Goal: Task Accomplishment & Management: Use online tool/utility

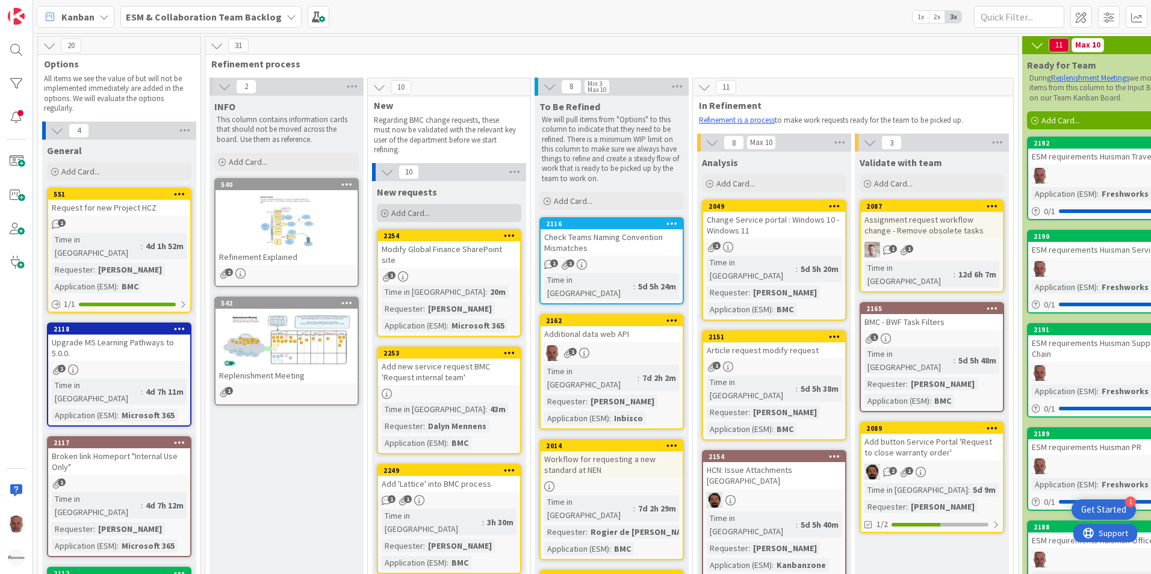
click at [406, 214] on span "Add Card..." at bounding box center [410, 213] width 39 height 11
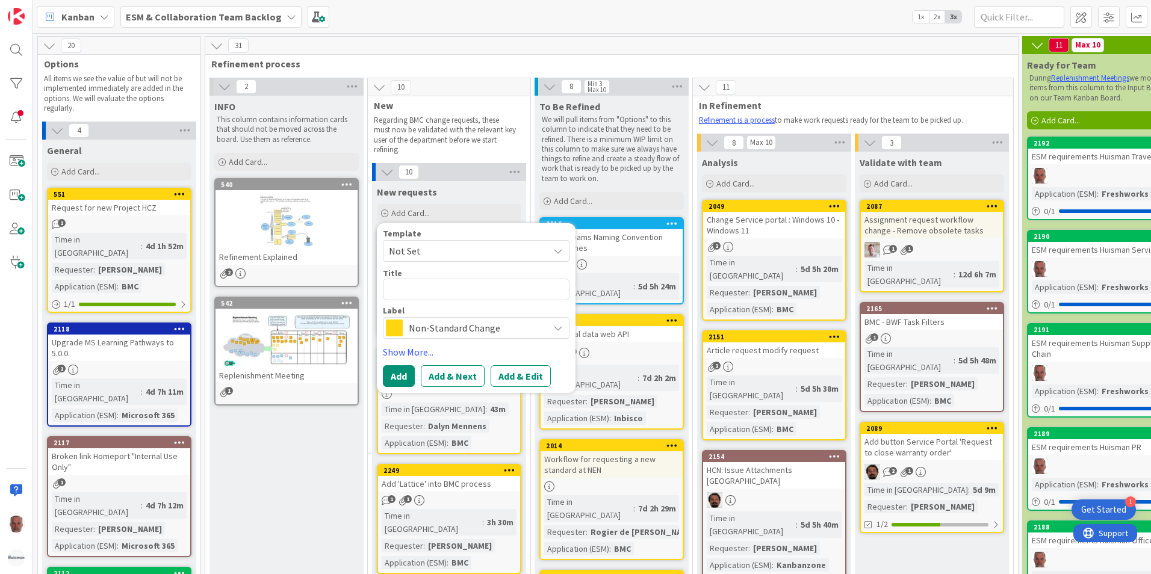
click at [439, 286] on textarea at bounding box center [476, 290] width 187 height 22
type textarea "x"
type textarea "A"
type textarea "x"
type textarea "Ad"
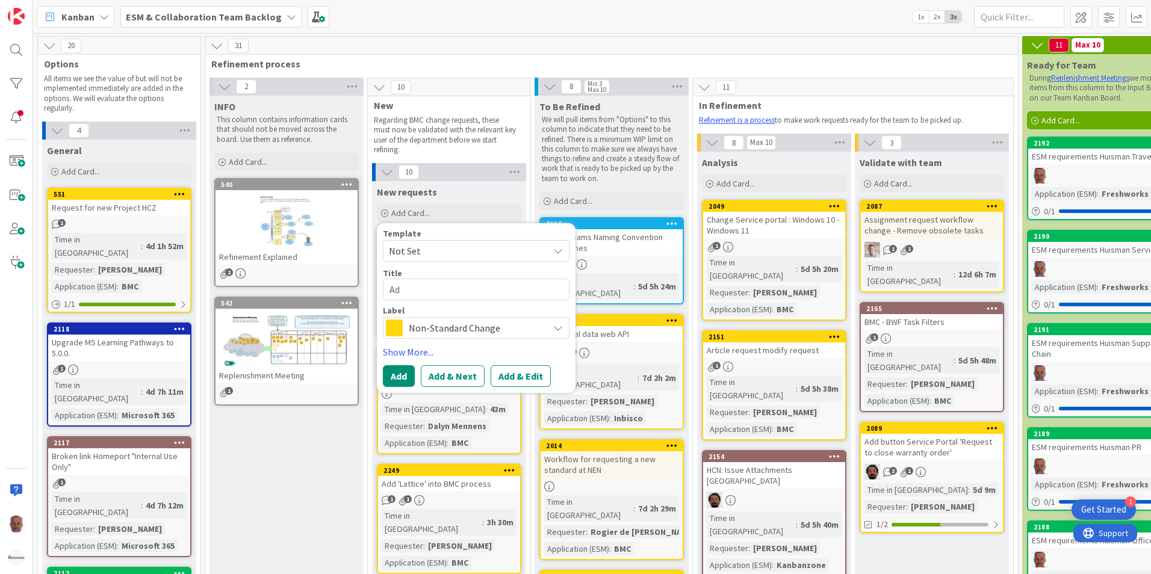
type textarea "x"
type textarea "Add"
type textarea "x"
type textarea "Add"
type textarea "x"
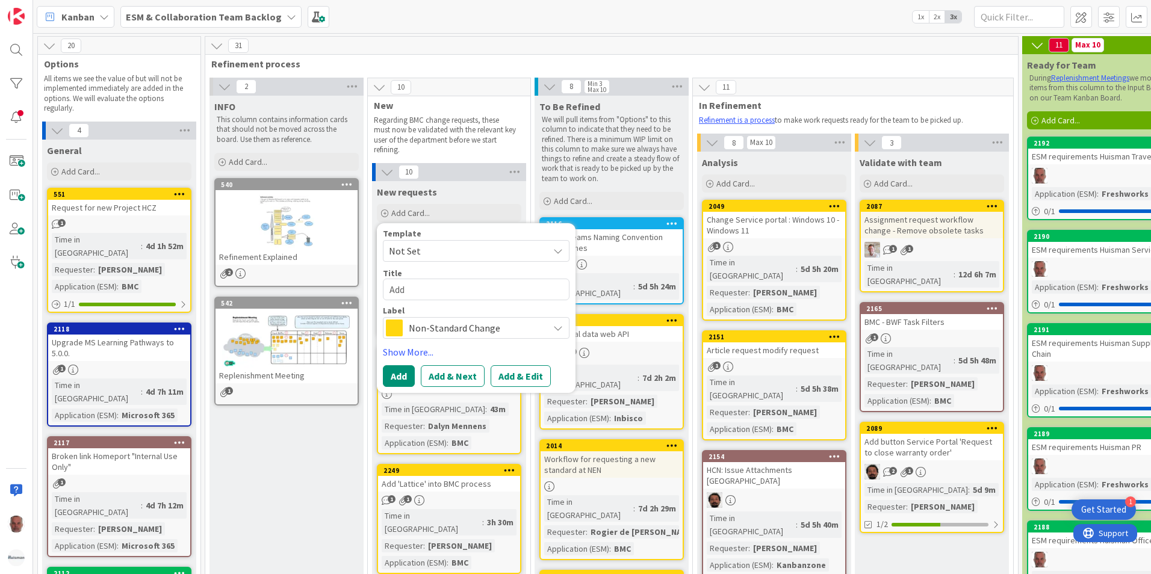
type textarea "Add a"
type textarea "x"
type textarea "Add a"
type textarea "x"
type textarea "Add a '"
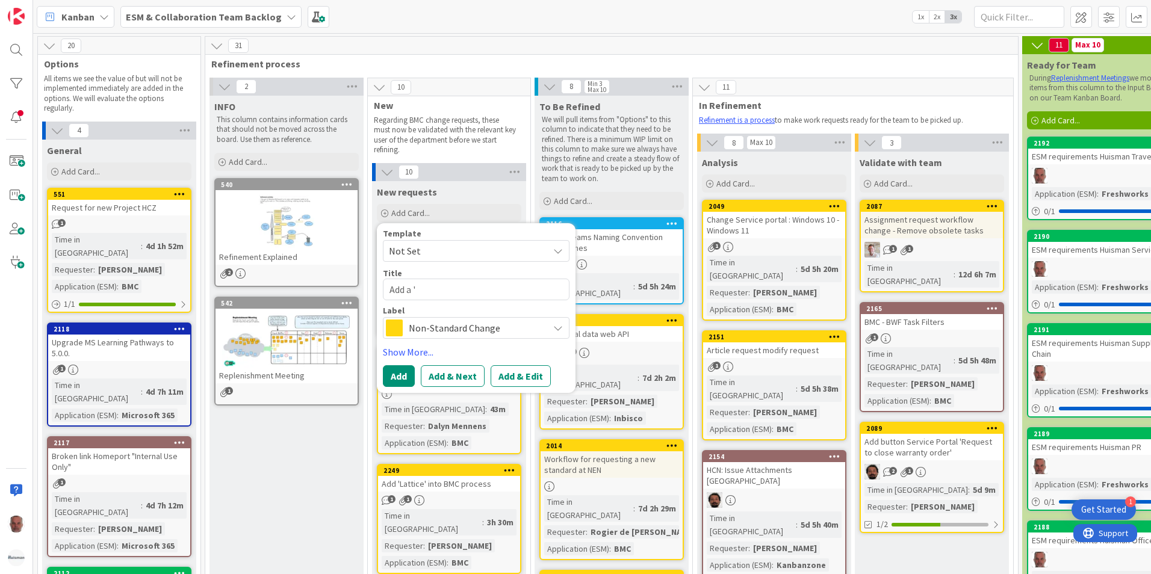
type textarea "x"
type textarea "Add a 'c"
type textarea "x"
type textarea "Add a 'ca"
type textarea "x"
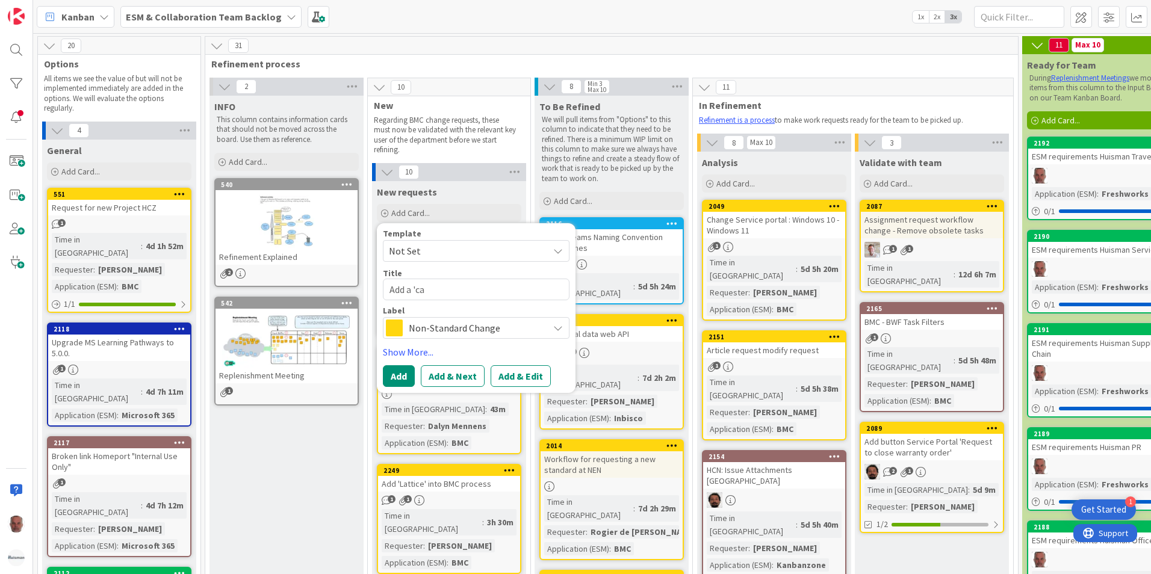
type textarea "Add a 'can"
type textarea "x"
type textarea "Add a 'canc"
type textarea "x"
type textarea "Add a 'cance"
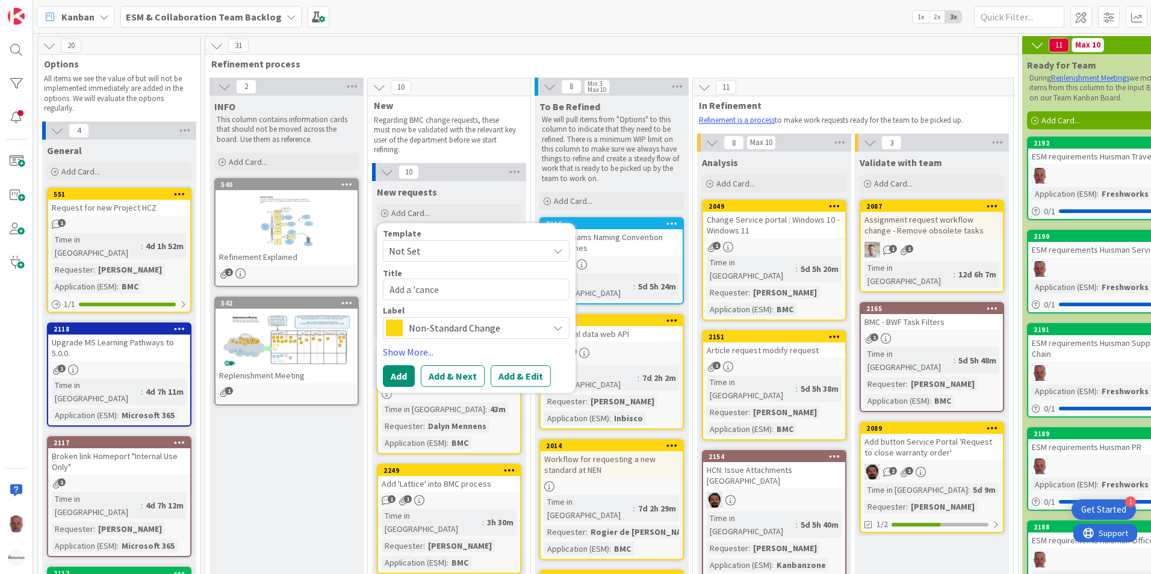
type textarea "x"
type textarea "Add a 'cancel"
type textarea "x"
type textarea "Add a 'cancel'"
type textarea "x"
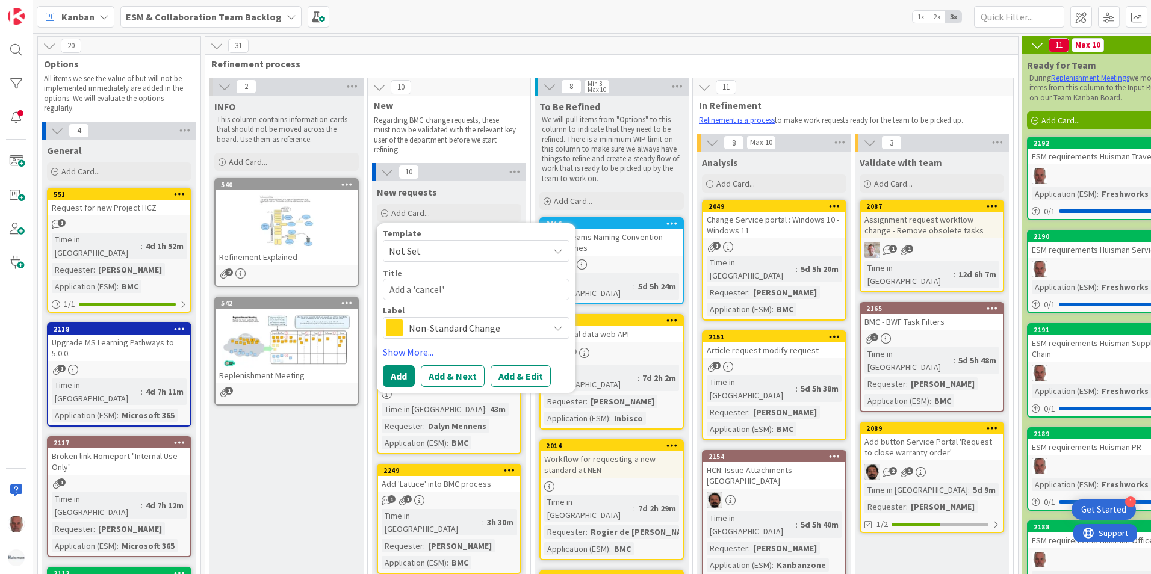
type textarea "Add a 'cancel'"
type textarea "x"
type textarea "Add a 'cancel' b"
type textarea "x"
type textarea "Add a 'cancel' bu"
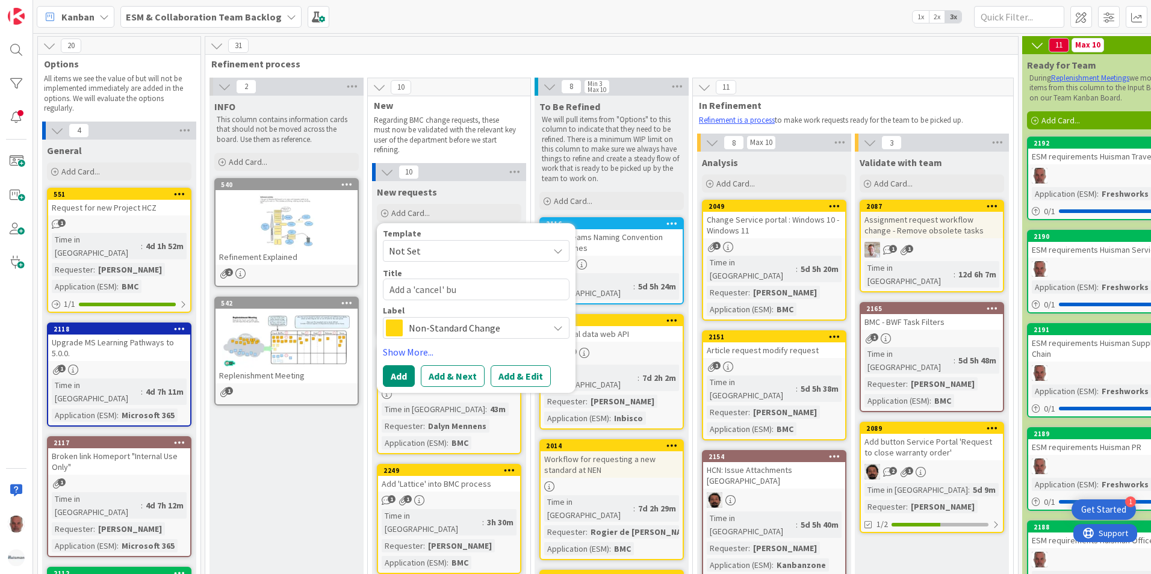
type textarea "x"
type textarea "Add a 'cancel' but"
type textarea "x"
type textarea "Add a 'cancel' butt"
type textarea "x"
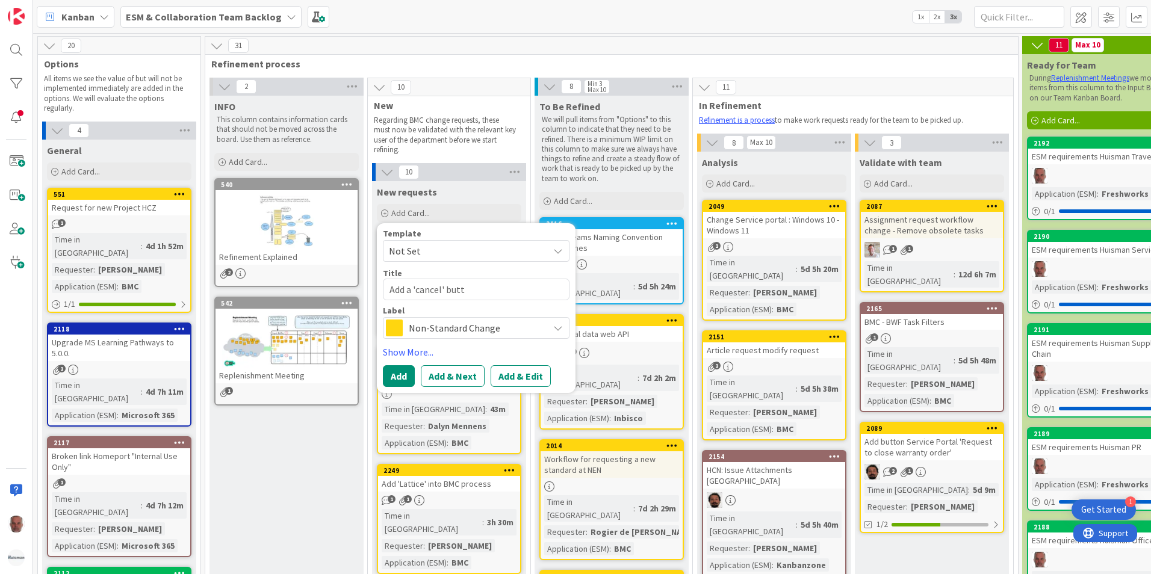
type textarea "Add a 'cancel' butto"
type textarea "x"
type textarea "Add a 'cancel' button"
type textarea "x"
type textarea "Add a 'cancel' button"
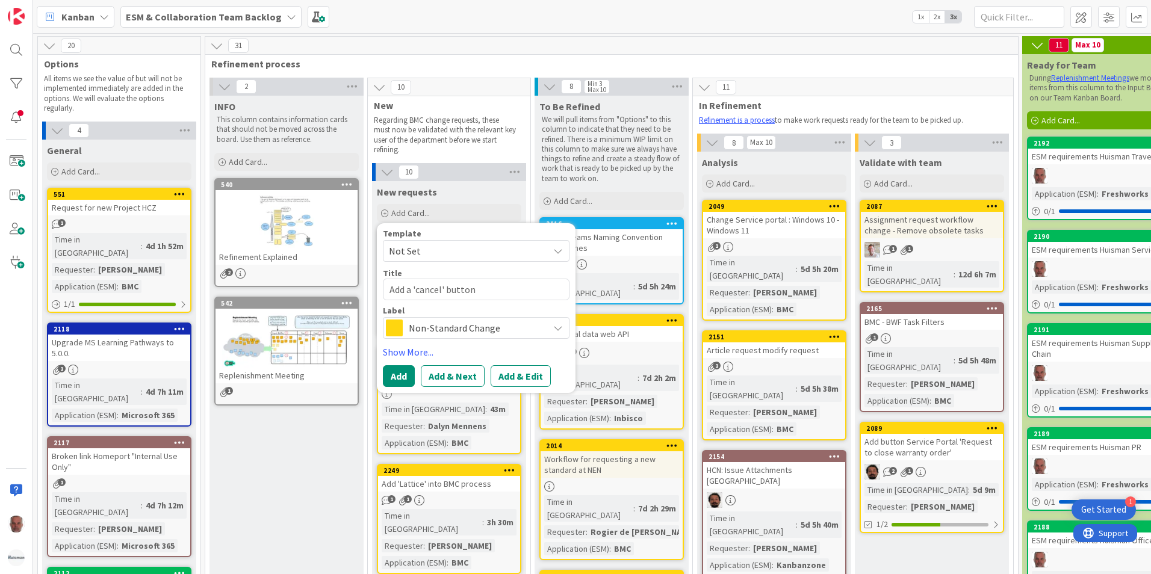
type textarea "x"
type textarea "Add a 'cancel' button f"
type textarea "x"
type textarea "Add a 'cancel' button fo"
type textarea "x"
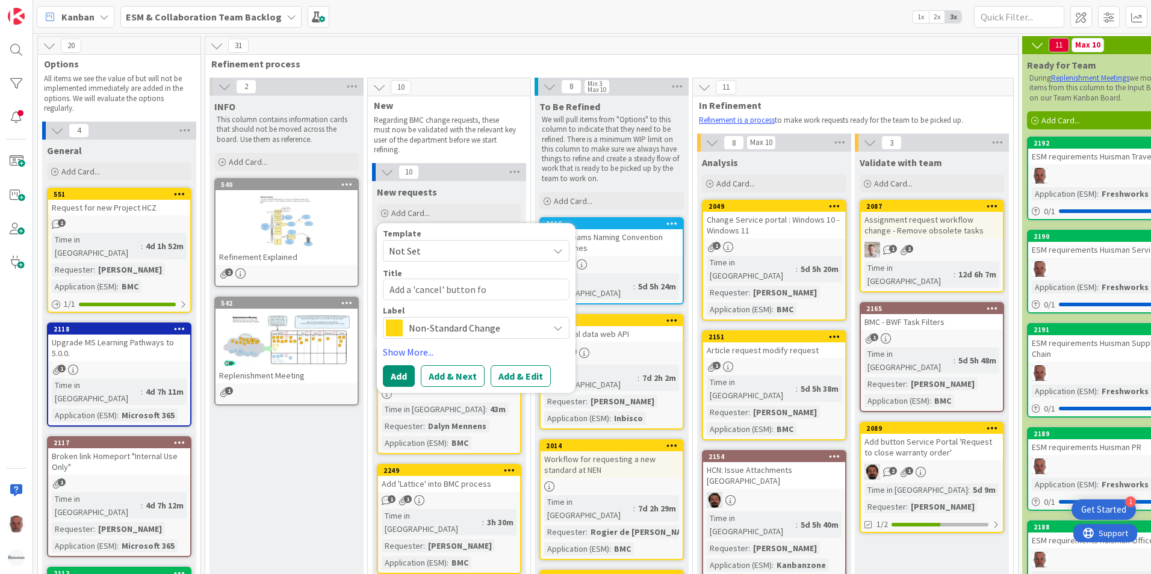
type textarea "Add a 'cancel' button for"
type textarea "x"
type textarea "Add a 'cancel' button for"
type textarea "x"
type textarea "Add a 'cancel' button for a"
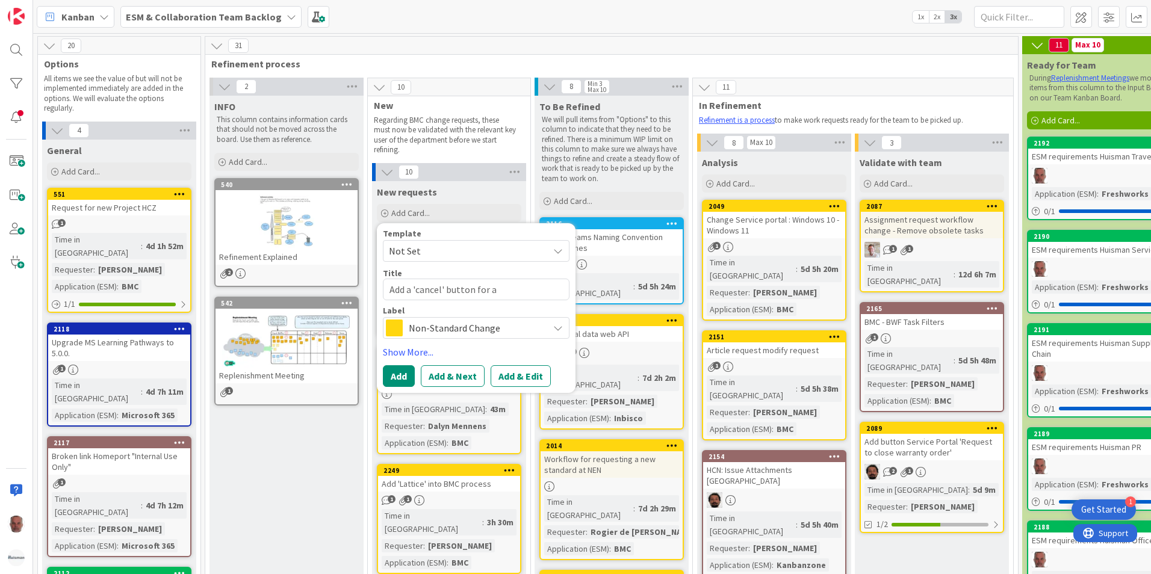
type textarea "x"
type textarea "Add a 'cancel' button for a"
type textarea "x"
type textarea "Add a 'cancel' button for a N"
type textarea "x"
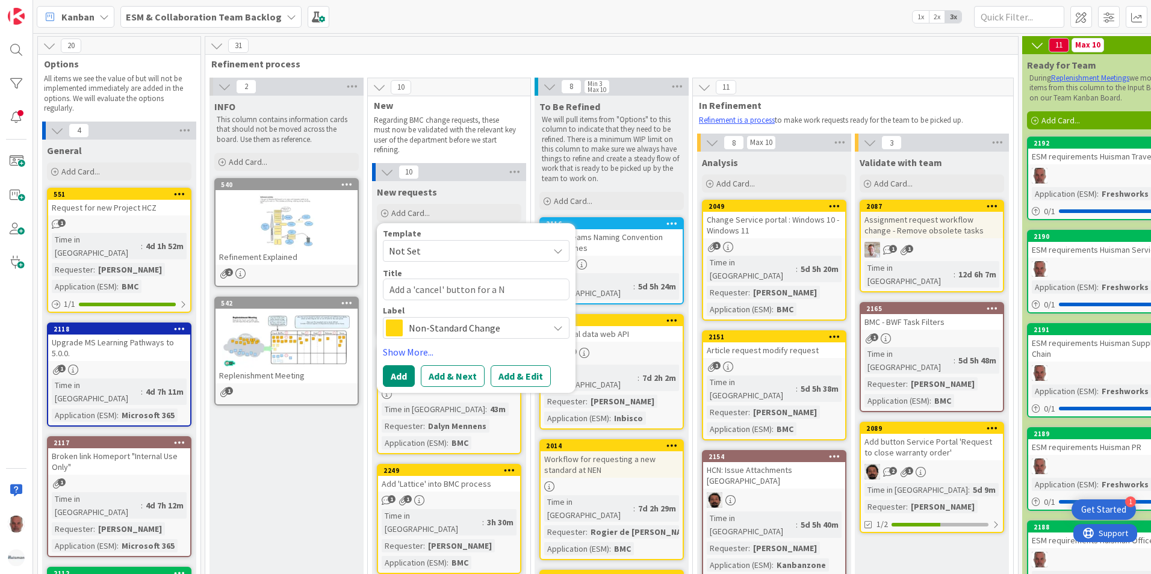
type textarea "Add a 'cancel' button for a ND"
type textarea "x"
type textarea "Add a 'cancel' button for a NDT"
type textarea "x"
type textarea "Add a 'cancel' button for a NDT"
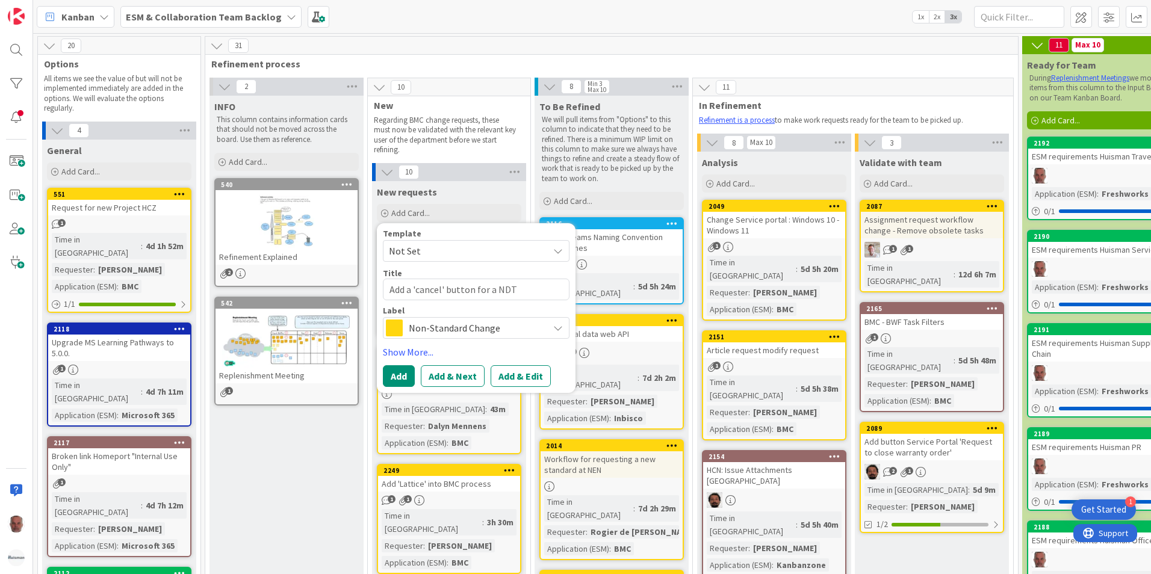
type textarea "x"
type textarea "Add a 'cancel' button for a NDT r"
type textarea "x"
type textarea "Add a 'cancel' button for a NDT re"
type textarea "x"
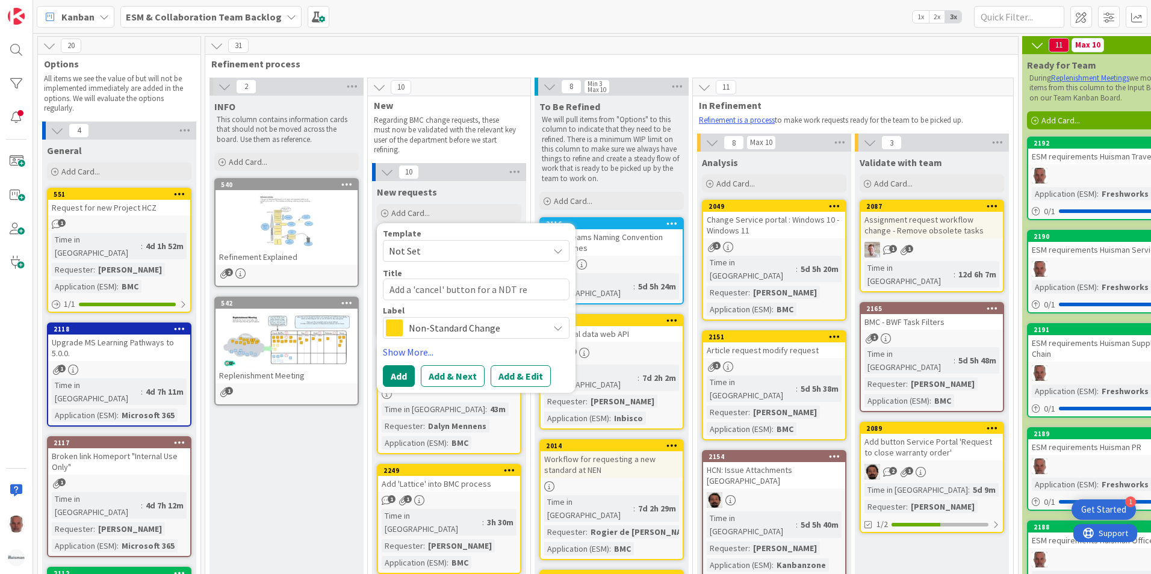
type textarea "Add a 'cancel' button for a NDT req"
type textarea "x"
type textarea "Add a 'cancel' button for a NDT requ"
type textarea "x"
type textarea "Add a 'cancel' button for a NDT reque"
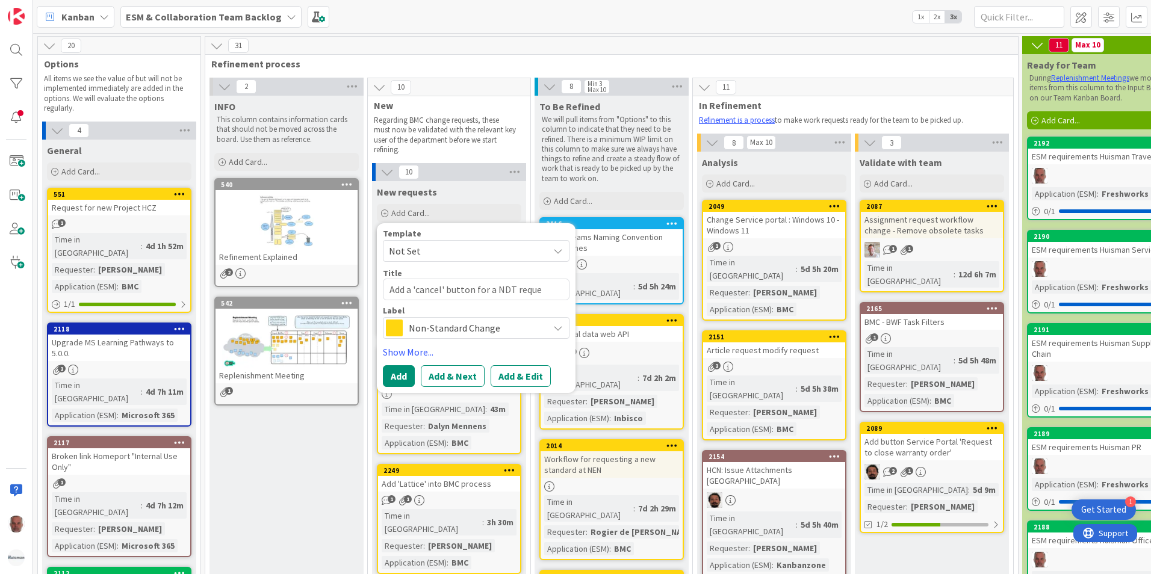
type textarea "x"
type textarea "Add a 'cancel' button for a NDT reques"
type textarea "x"
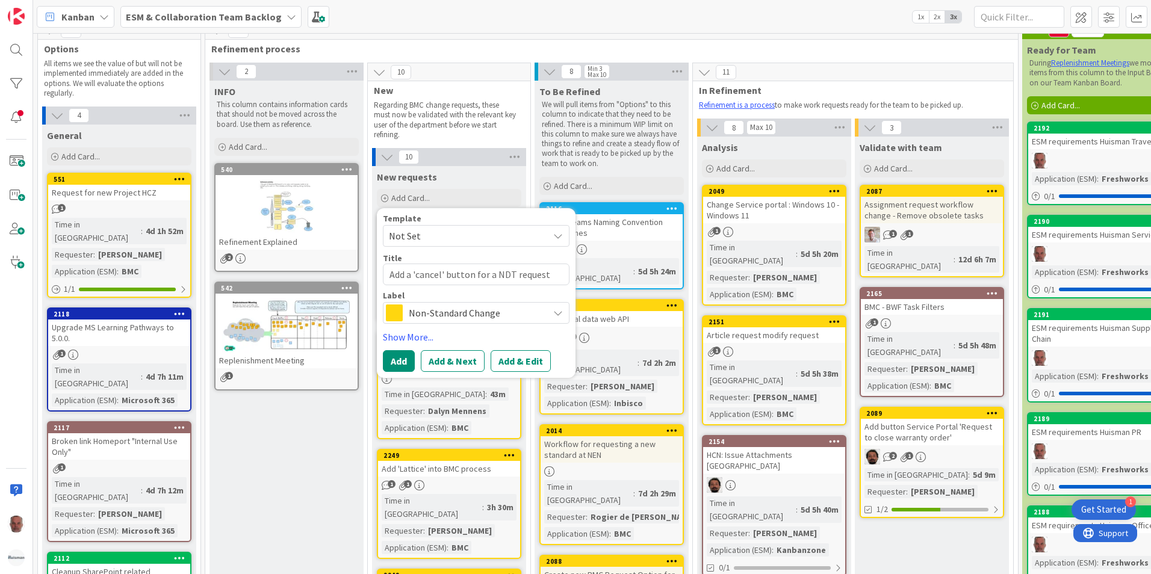
scroll to position [60, 0]
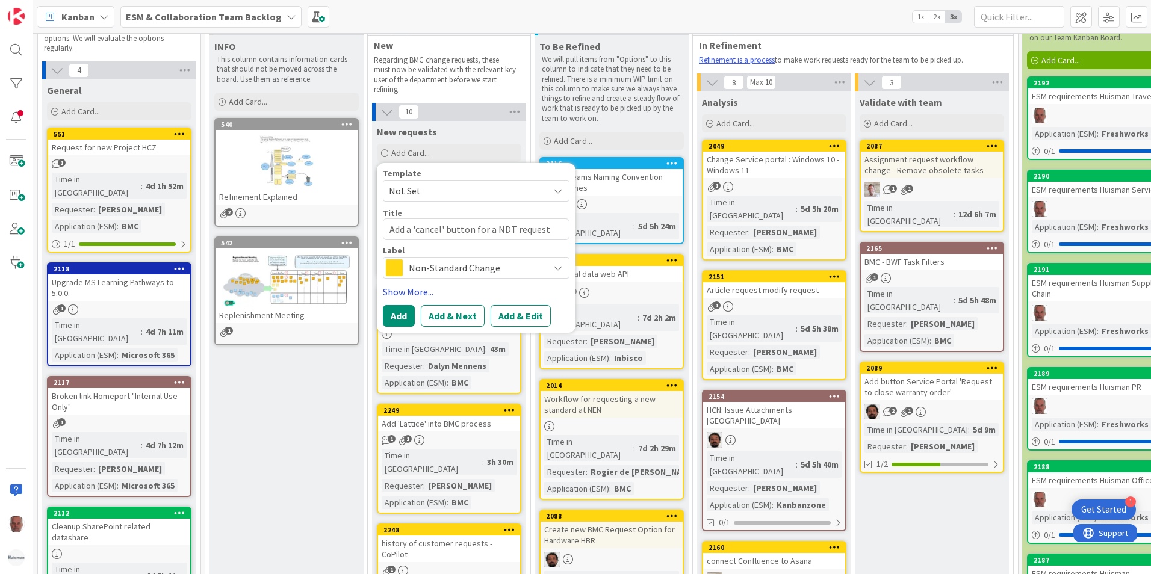
type textarea "Add a 'cancel' button for a NDT request"
click at [425, 292] on link "Show More..." at bounding box center [476, 292] width 187 height 14
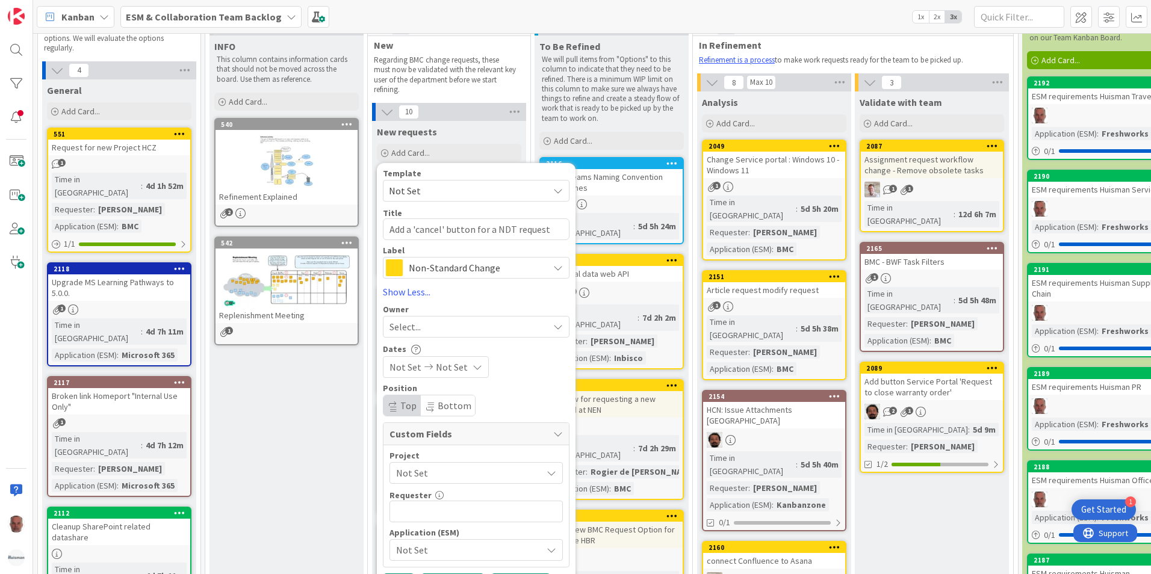
click at [448, 473] on span "Not Set" at bounding box center [466, 473] width 140 height 17
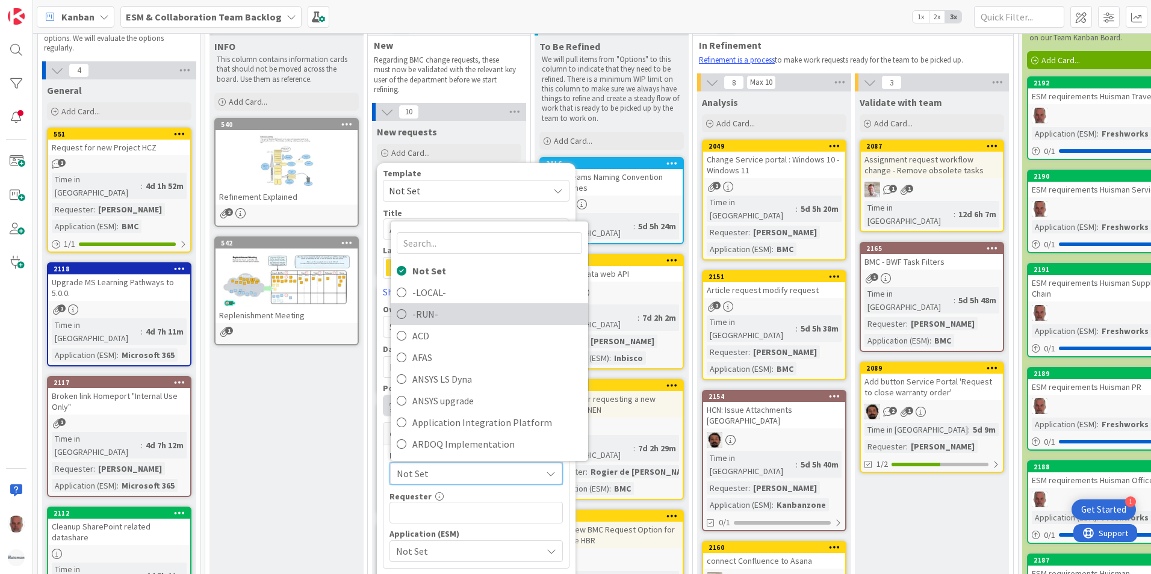
click at [417, 311] on span "-RUN-" at bounding box center [497, 314] width 170 height 18
type textarea "x"
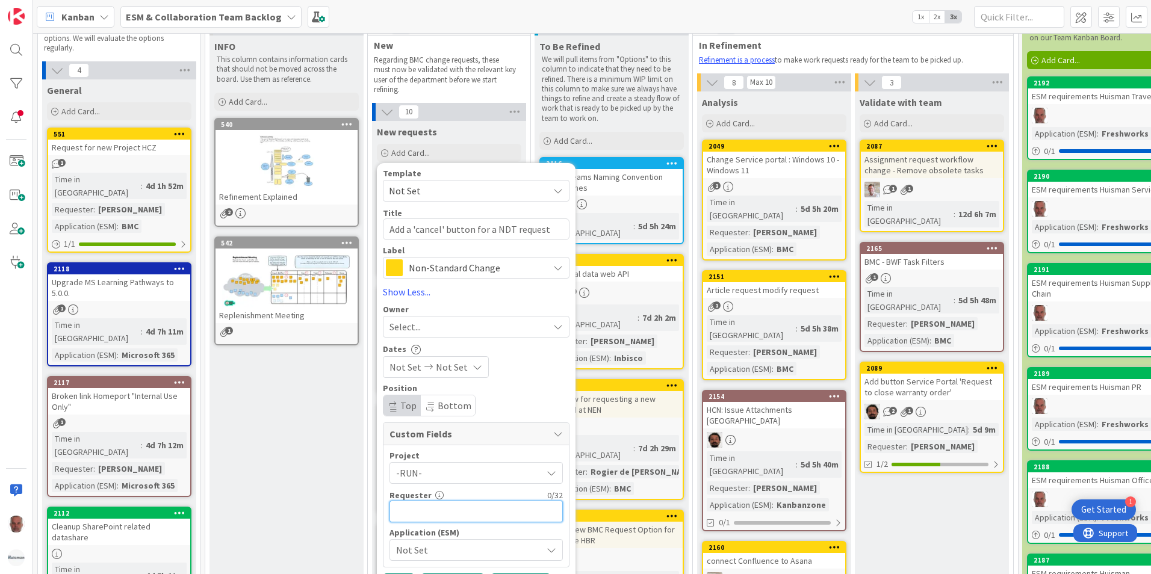
click at [427, 514] on input "text" at bounding box center [475, 512] width 173 height 22
click at [430, 522] on div "Project -RUN- Not Set -LOCAL- -RUN- ACD AFAS ANSYS LS Dyna ANSYS upgrade Applic…" at bounding box center [475, 506] width 173 height 110
click at [434, 514] on input "text" at bounding box center [475, 512] width 173 height 22
type input "[PERSON_NAME]"
type textarea "x"
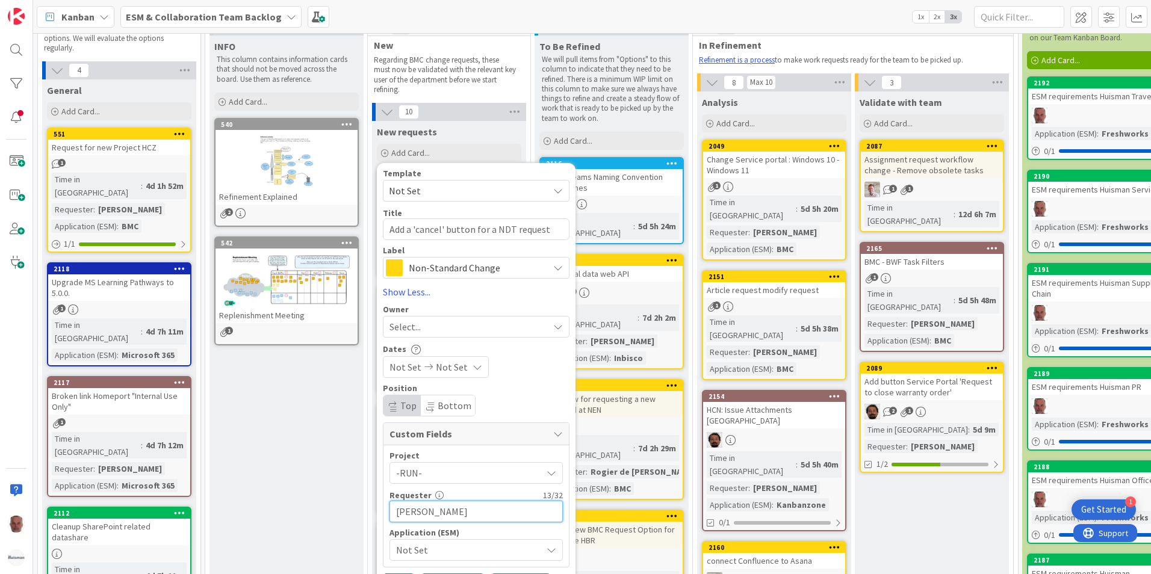
type input "[PERSON_NAME]"
type textarea "x"
type input "[PERSON_NAME]"
click at [454, 546] on span "Not Set" at bounding box center [466, 550] width 140 height 17
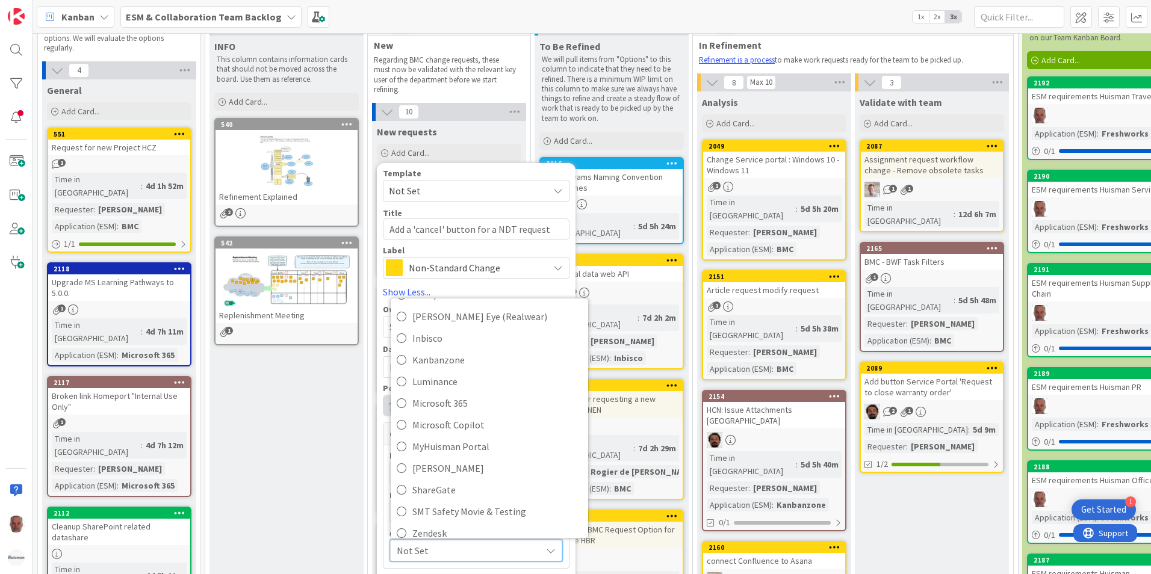
scroll to position [215, 0]
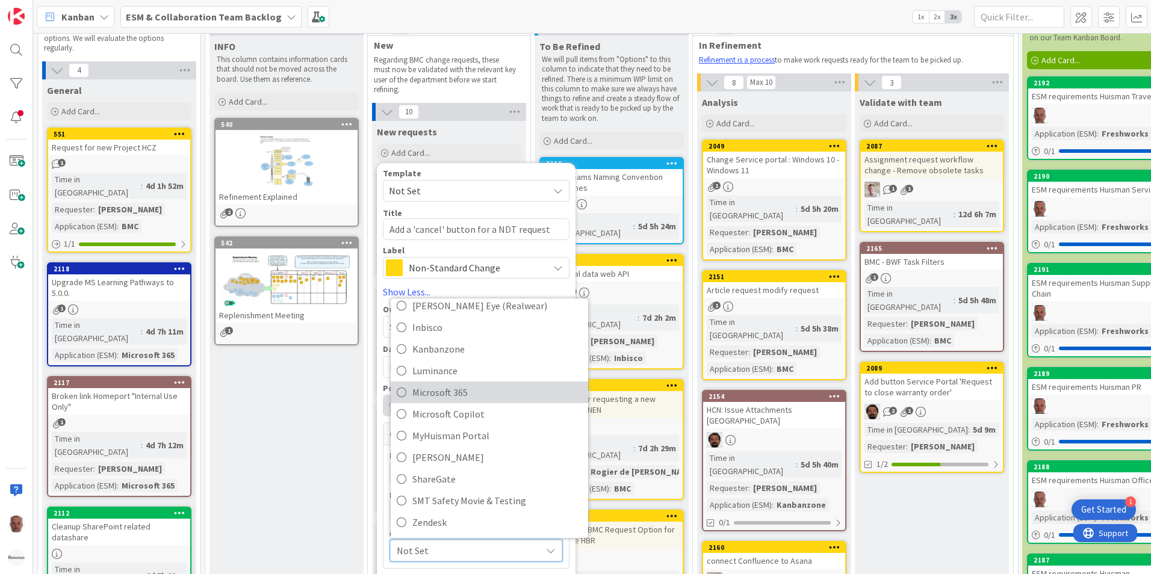
click at [431, 394] on span "Microsoft 365" at bounding box center [497, 392] width 170 height 18
type textarea "x"
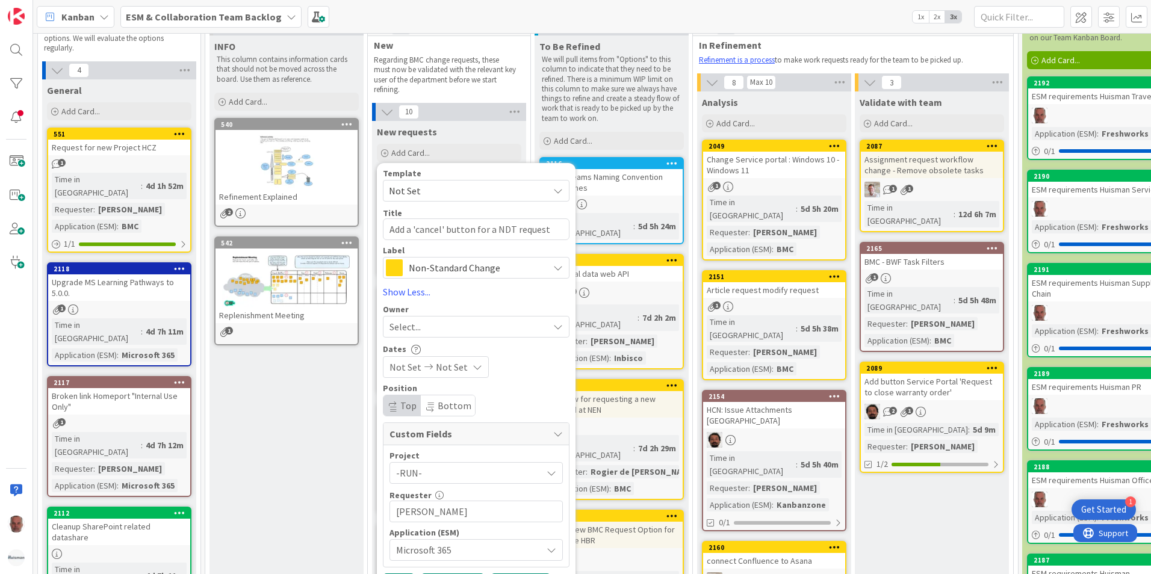
scroll to position [120, 0]
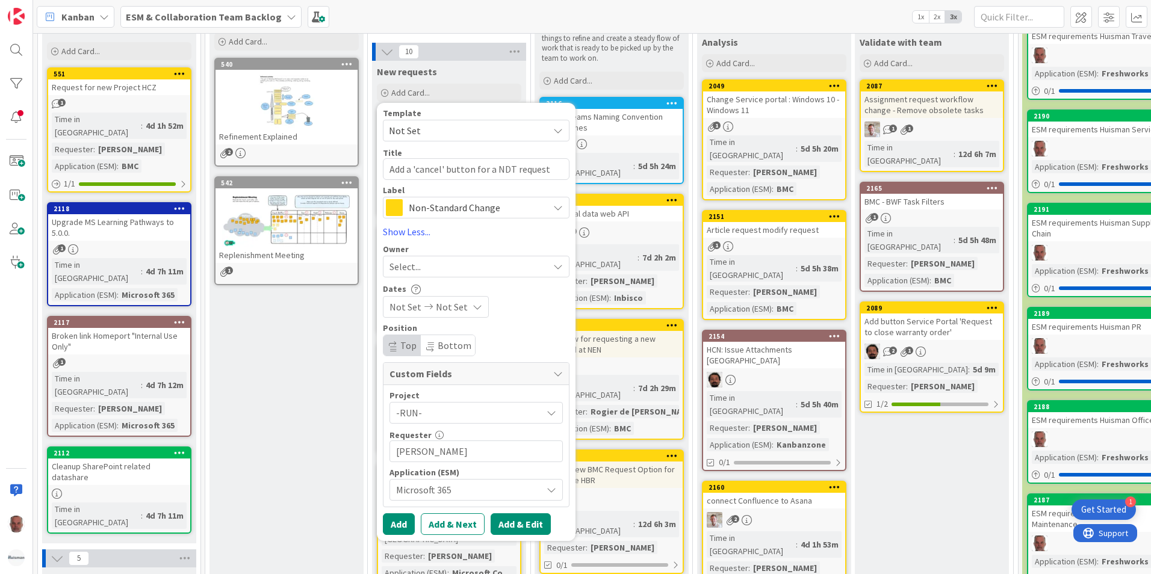
click at [513, 527] on button "Add & Edit" at bounding box center [520, 524] width 60 height 22
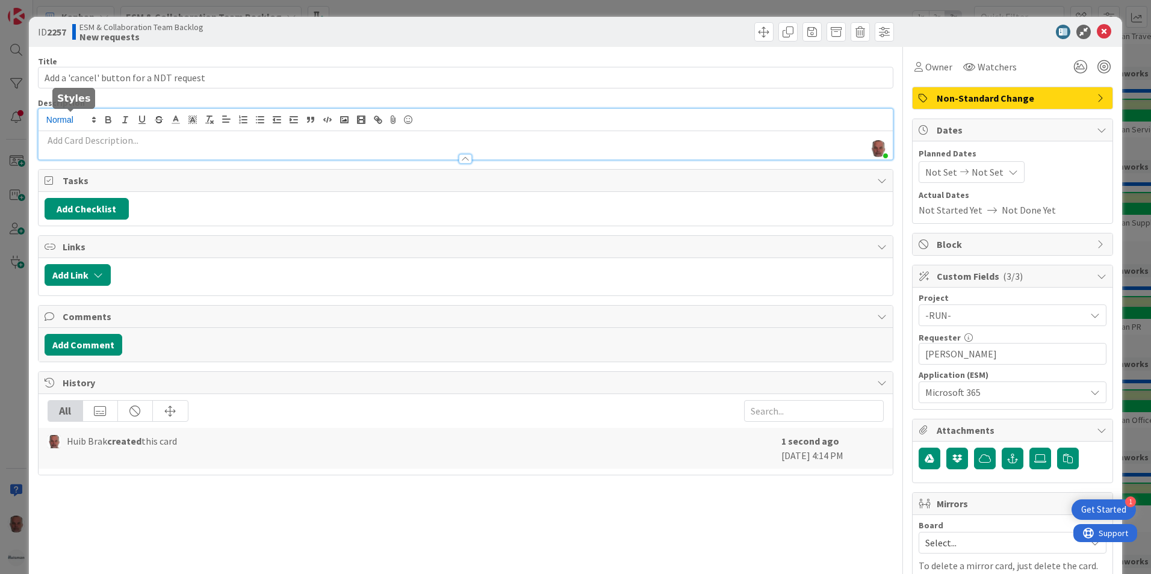
click at [61, 123] on div "[PERSON_NAME] just joined" at bounding box center [466, 134] width 854 height 51
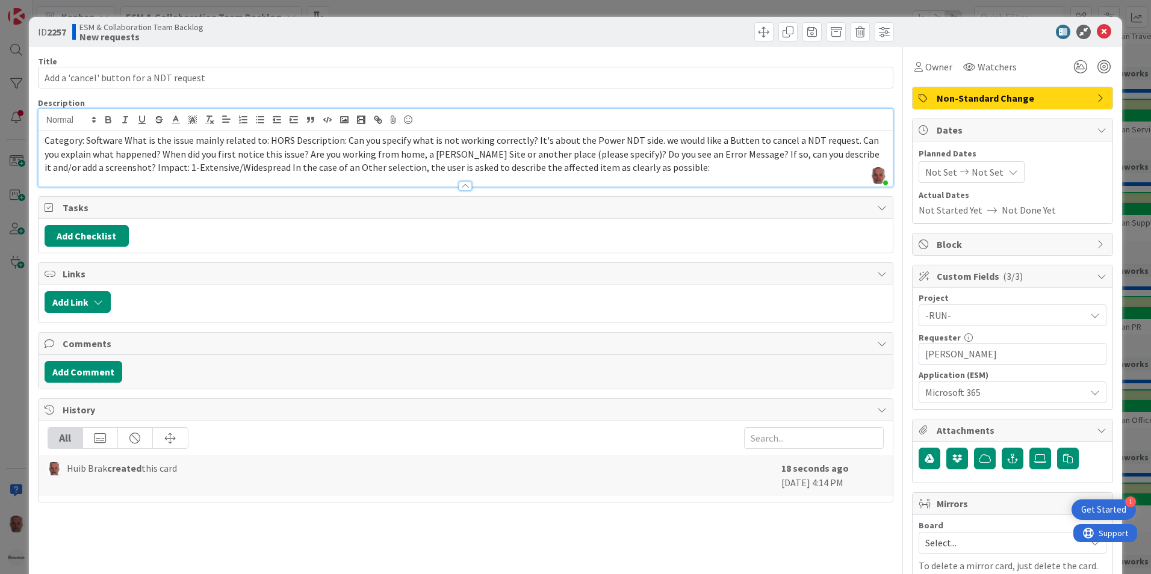
click at [123, 141] on span "Category: Software What is the issue mainly related to: HORS Description: Can y…" at bounding box center [463, 153] width 836 height 39
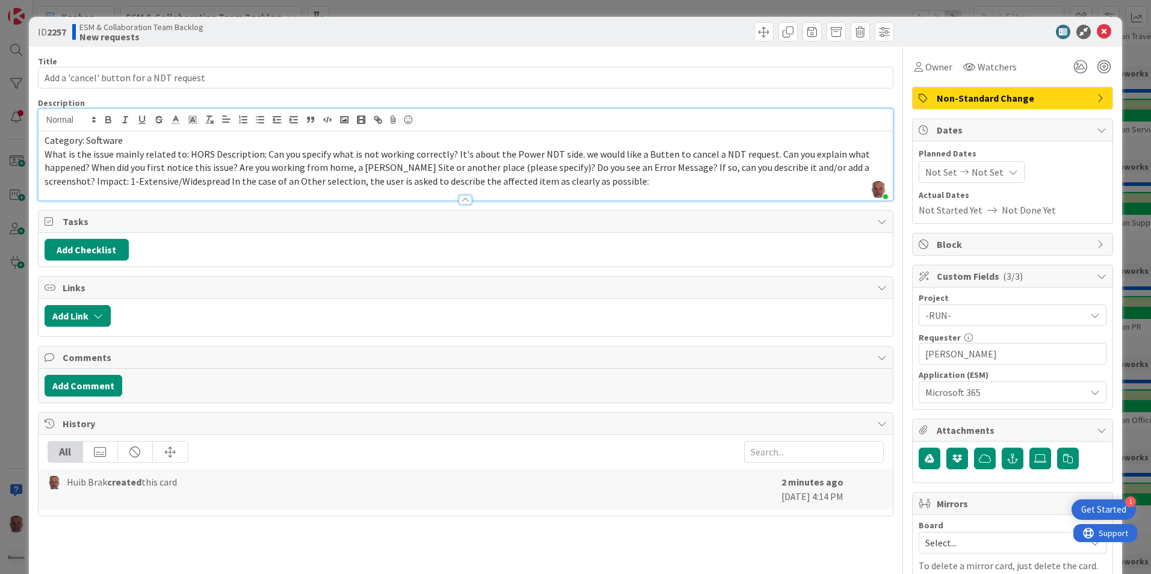
click at [210, 153] on span "What is the issue mainly related to: HORS Description: Can you specify what is …" at bounding box center [458, 167] width 827 height 39
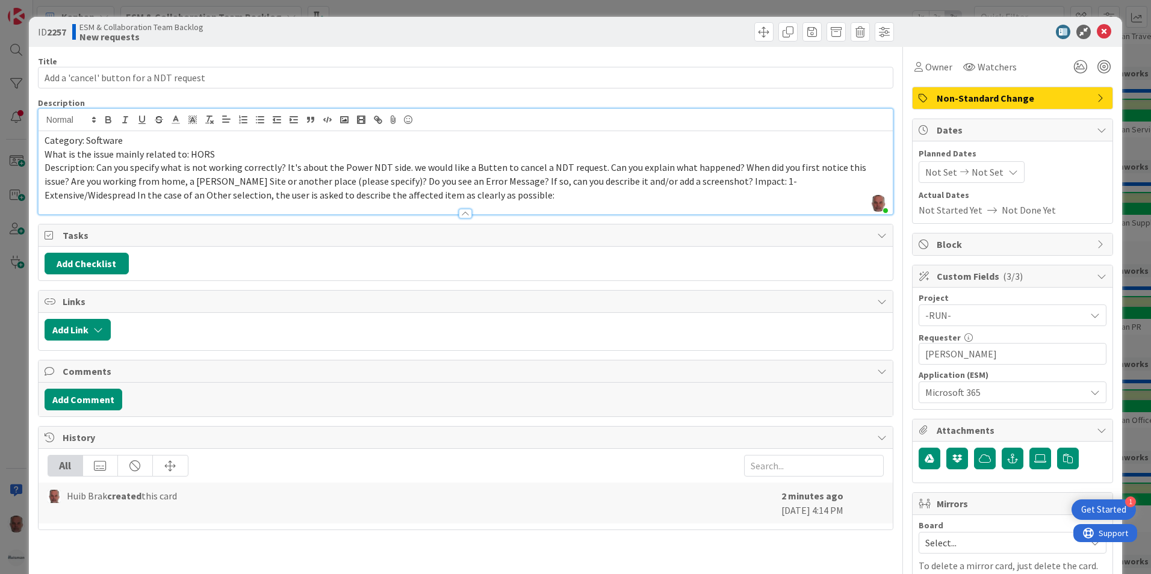
click at [595, 168] on span "Description: Can you specify what is not working correctly? It's about the Powe…" at bounding box center [456, 180] width 823 height 39
click at [181, 181] on span "Can you explain what happened? When did you first notice this issue? Are you wo…" at bounding box center [454, 188] width 818 height 26
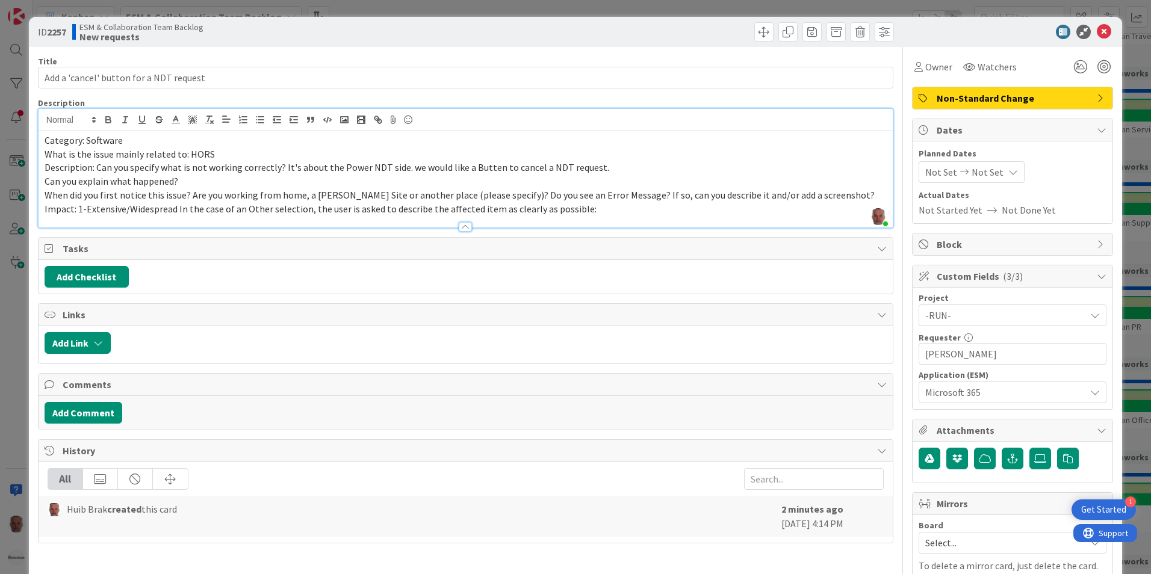
click at [189, 195] on span "When did you first notice this issue? Are you working from home, a [PERSON_NAME…" at bounding box center [461, 202] width 832 height 26
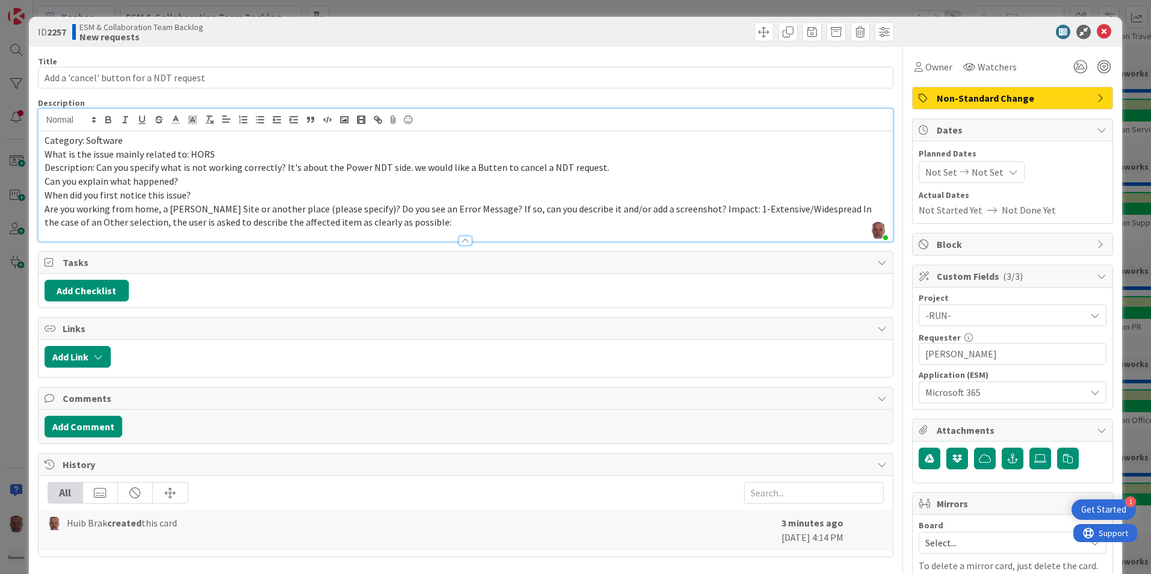
click at [359, 209] on span "Are you working from home, a [PERSON_NAME] Site or another place (please specif…" at bounding box center [459, 216] width 829 height 26
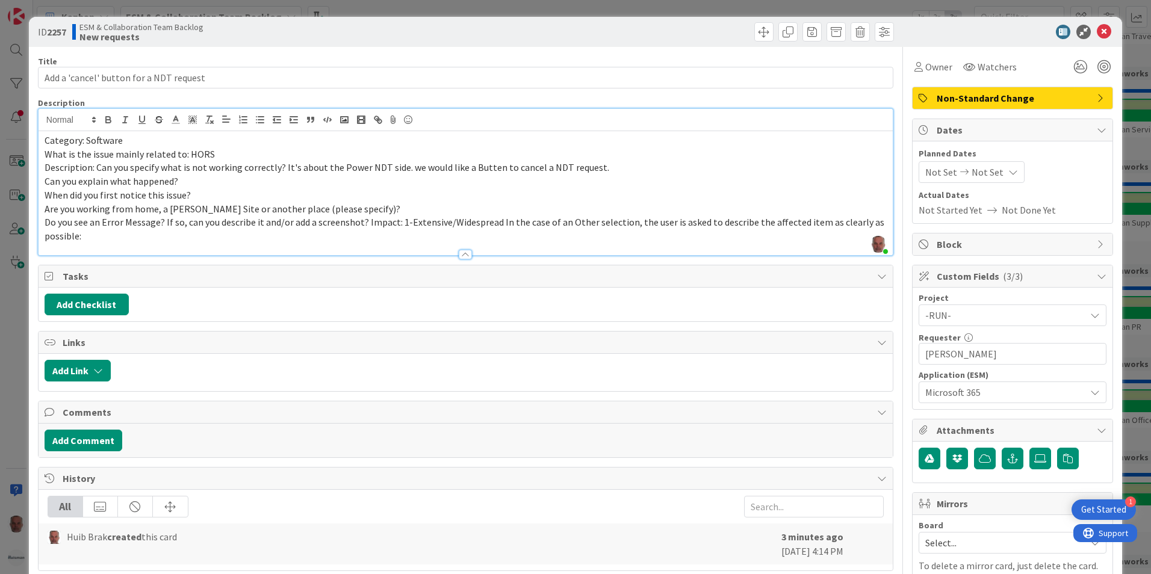
click at [364, 221] on span "Do you see an Error Message? If so, can you describe it and/or add a screenshot…" at bounding box center [465, 229] width 841 height 26
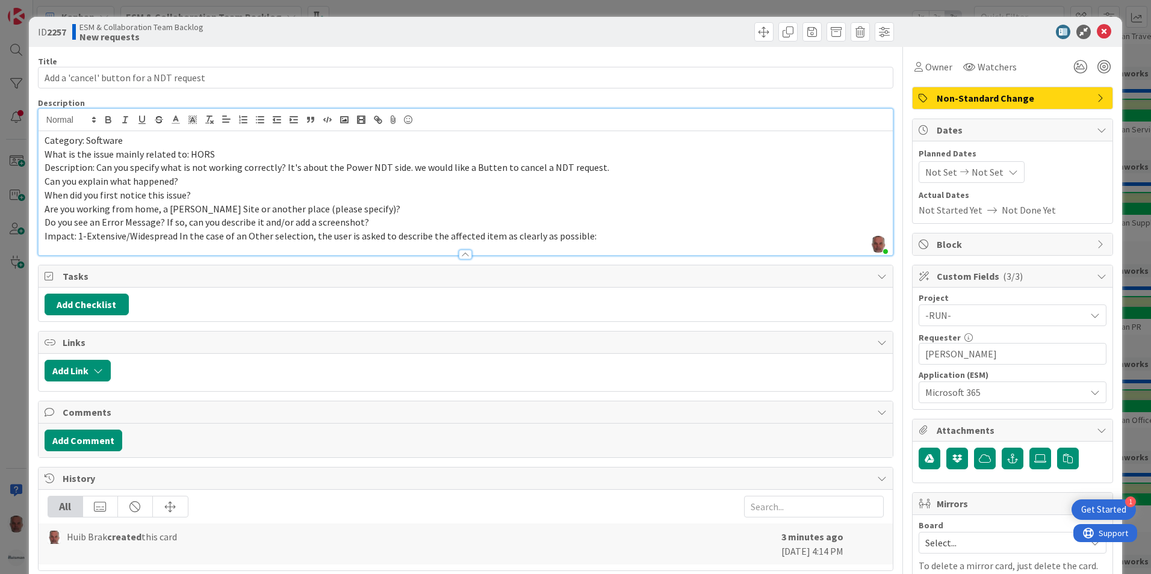
click at [175, 236] on span "Impact: 1-Extensive/Widespread In the case of an Other selection, the user is a…" at bounding box center [321, 236] width 552 height 12
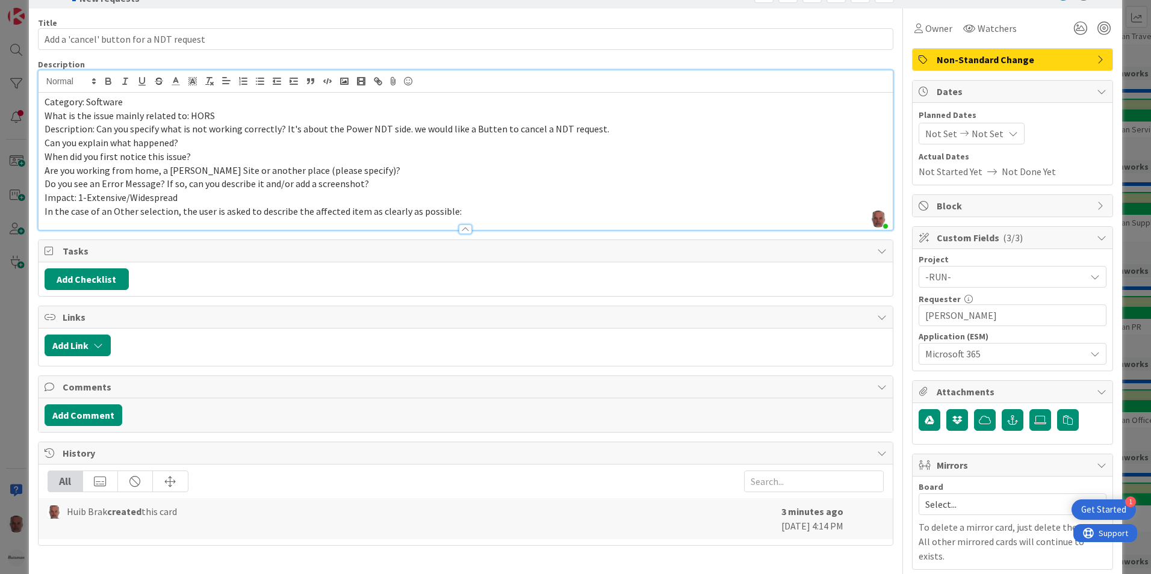
scroll to position [60, 0]
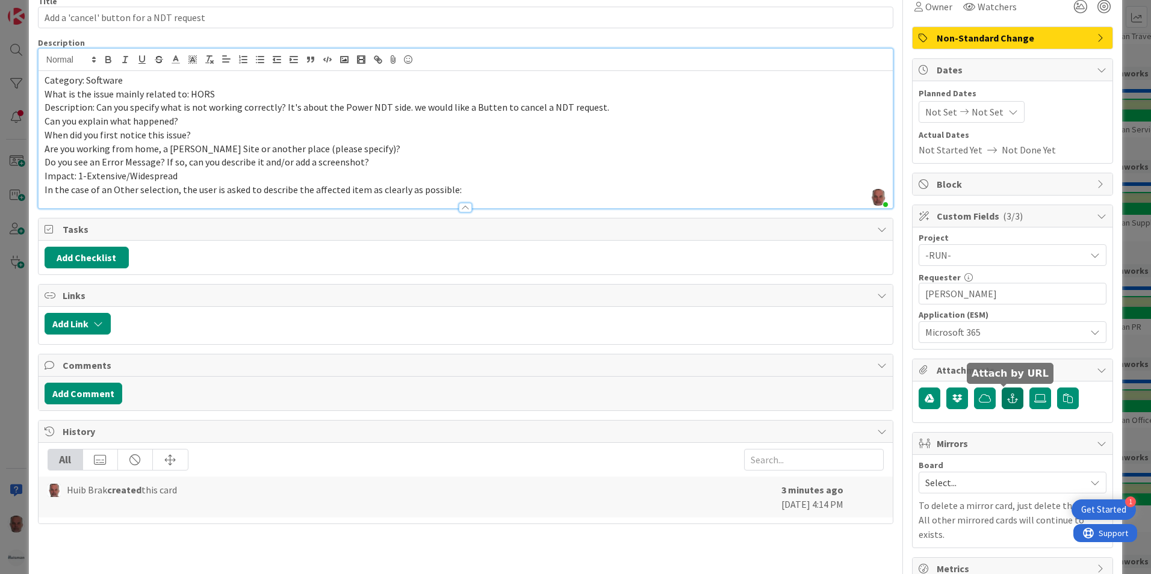
drag, startPoint x: 1007, startPoint y: 395, endPoint x: 1007, endPoint y: 402, distance: 6.6
click at [1007, 395] on icon "button" at bounding box center [1012, 399] width 11 height 10
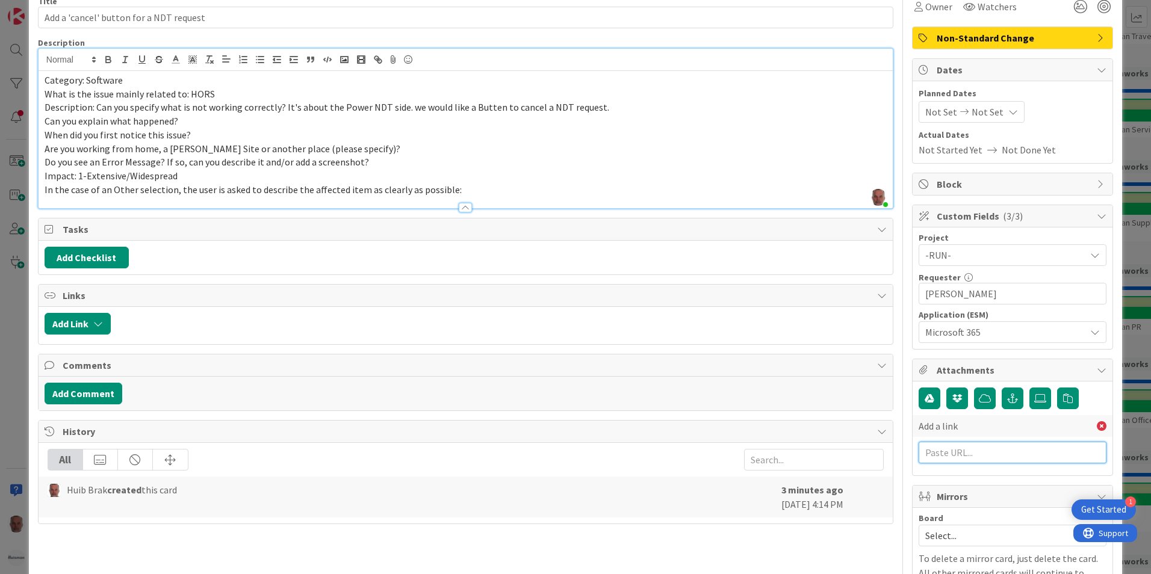
click at [998, 450] on input "text" at bounding box center [1012, 453] width 188 height 22
paste input "[URL][PERSON_NAME][DOMAIN_NAME]"
type input "[URL][PERSON_NAME][DOMAIN_NAME]"
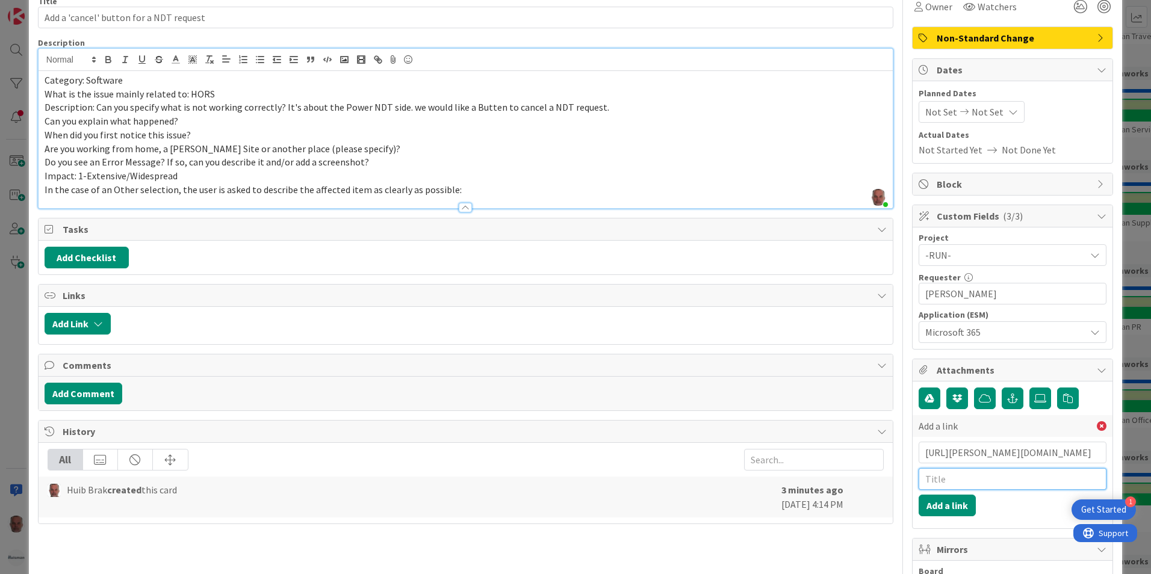
scroll to position [0, 0]
click at [956, 479] on input "text" at bounding box center [1012, 479] width 188 height 22
type input "W"
type input "BMC WO"
click at [918, 505] on button "Add a link" at bounding box center [946, 506] width 57 height 22
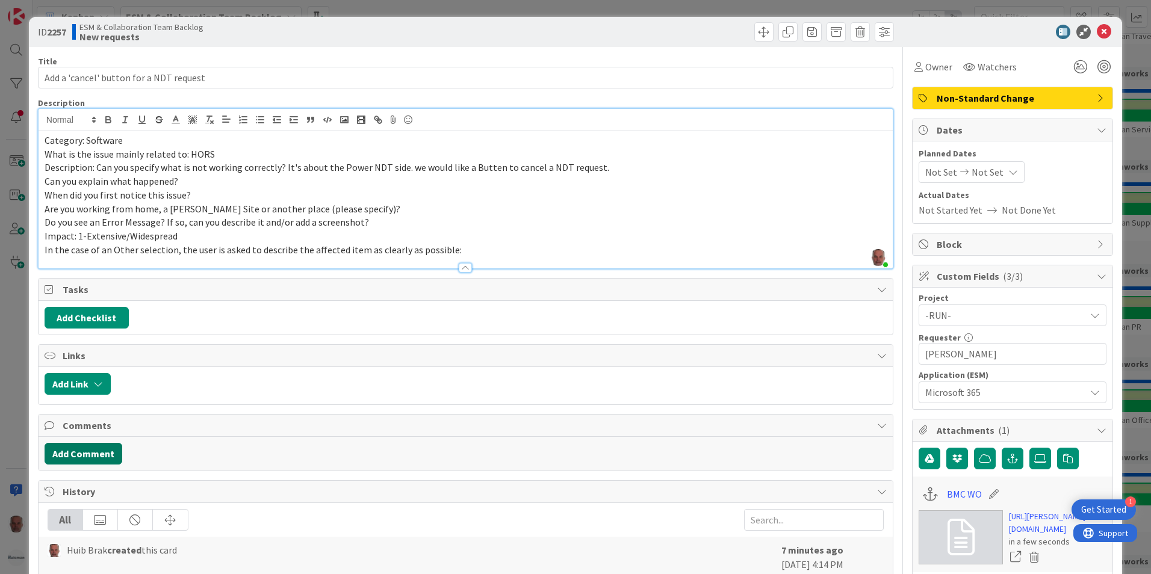
click at [84, 456] on button "Add Comment" at bounding box center [84, 454] width 78 height 22
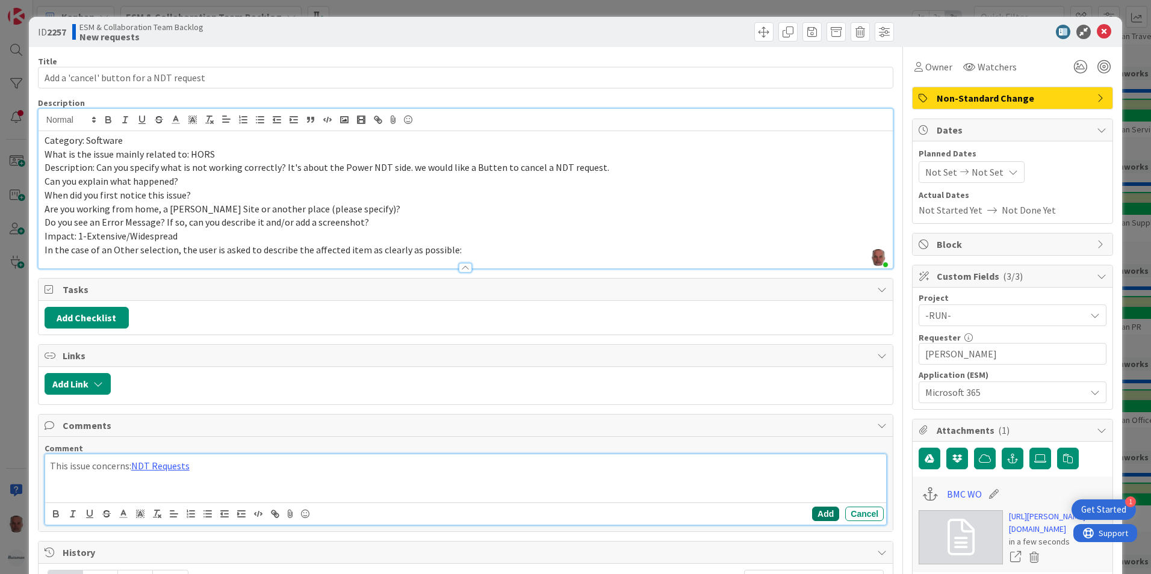
click at [822, 514] on button "Add" at bounding box center [825, 514] width 27 height 14
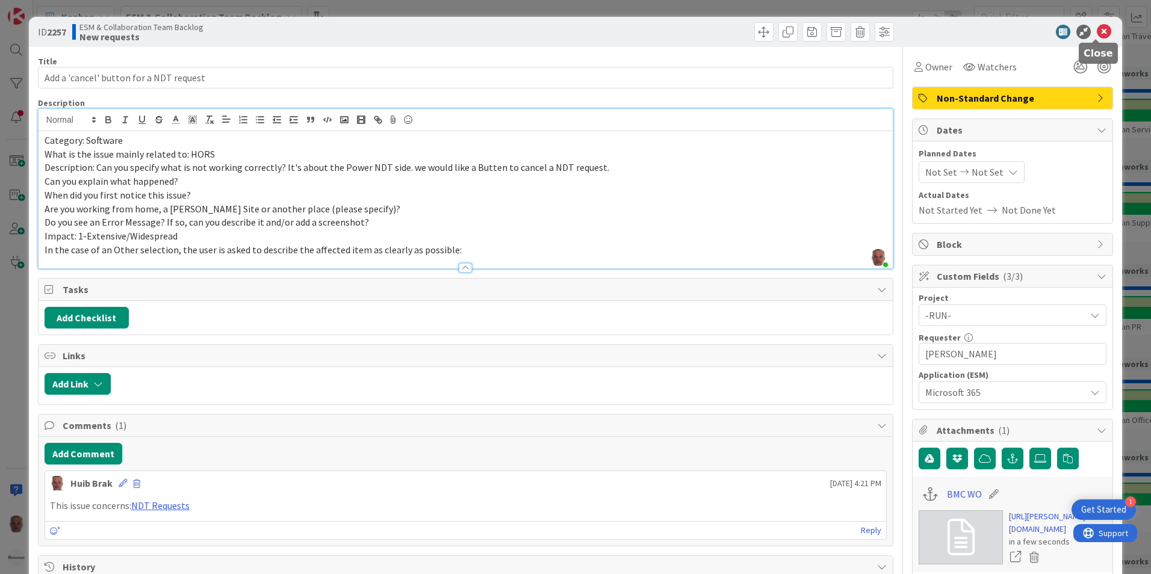
click at [1099, 32] on icon at bounding box center [1103, 32] width 14 height 14
